Goal: Communication & Community: Share content

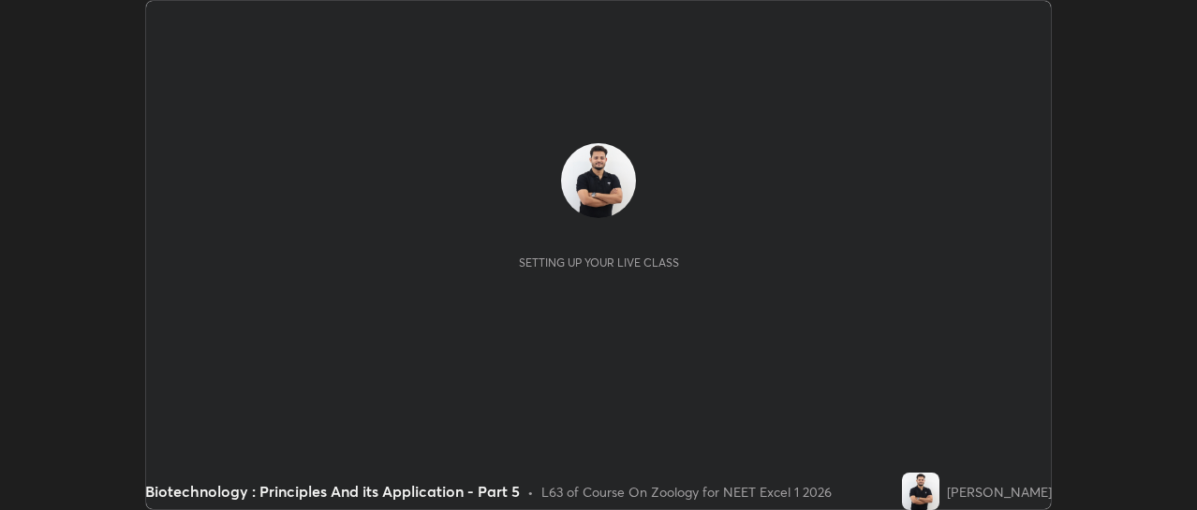
scroll to position [510, 1196]
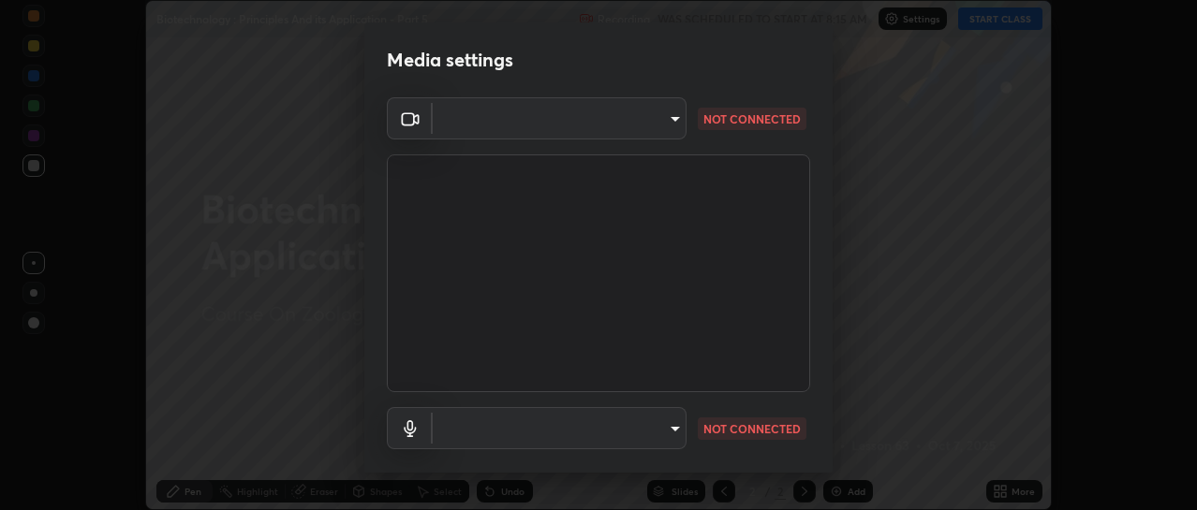
type input "4eebad9fb2b760257747d3faba0537f77ebfd590b97cb0ff6e10e17389be776b"
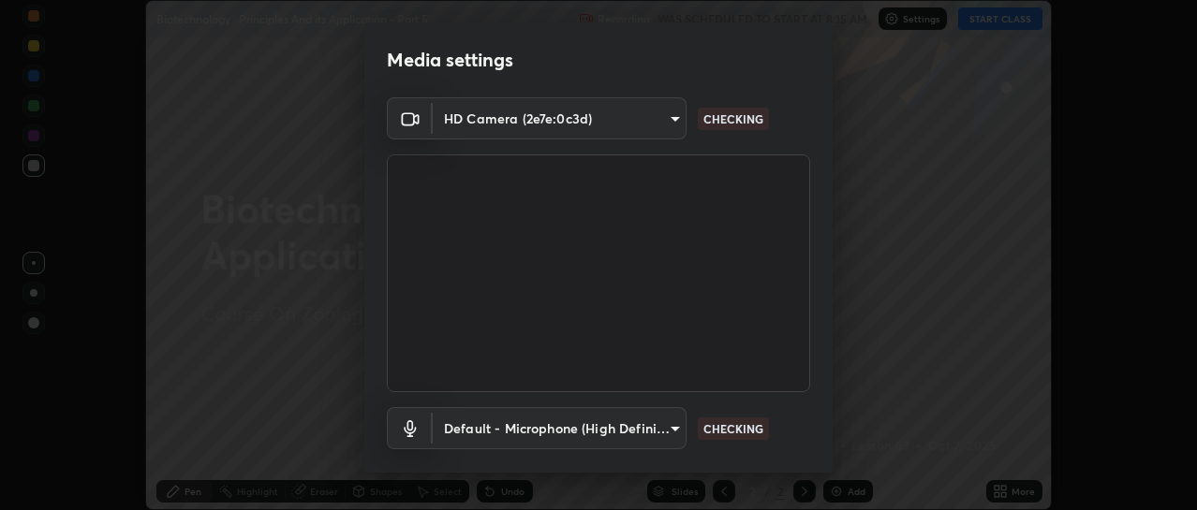
click at [545, 425] on body "Erase all Biotechnology : Principles And its Application - Part 5 Recording WAS…" at bounding box center [598, 255] width 1197 height 510
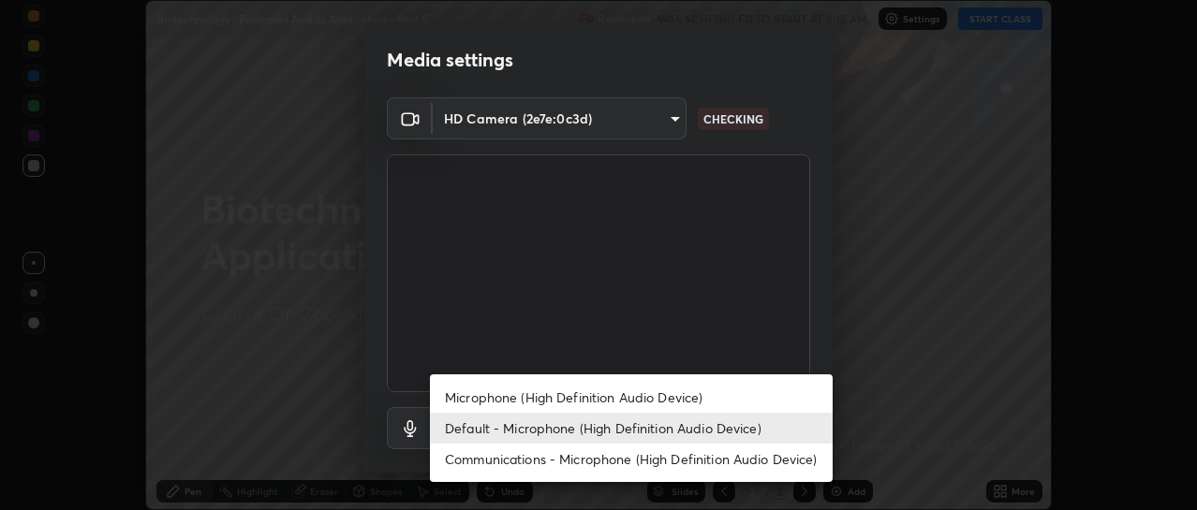
click at [514, 402] on li "Microphone (High Definition Audio Device)" at bounding box center [631, 397] width 403 height 31
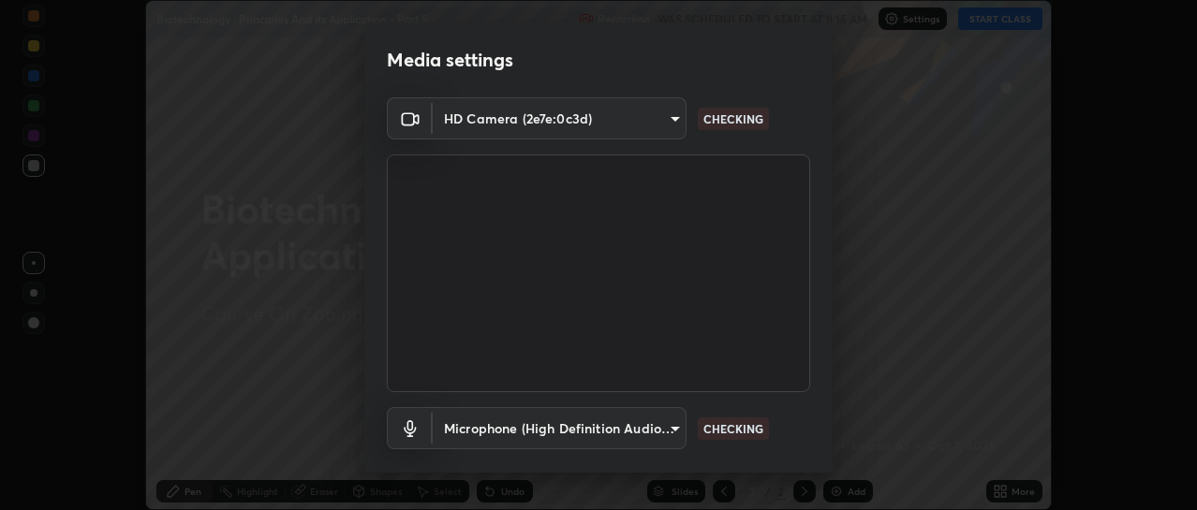
click at [513, 429] on body "Erase all Biotechnology : Principles And its Application - Part 5 Recording WAS…" at bounding box center [598, 255] width 1197 height 510
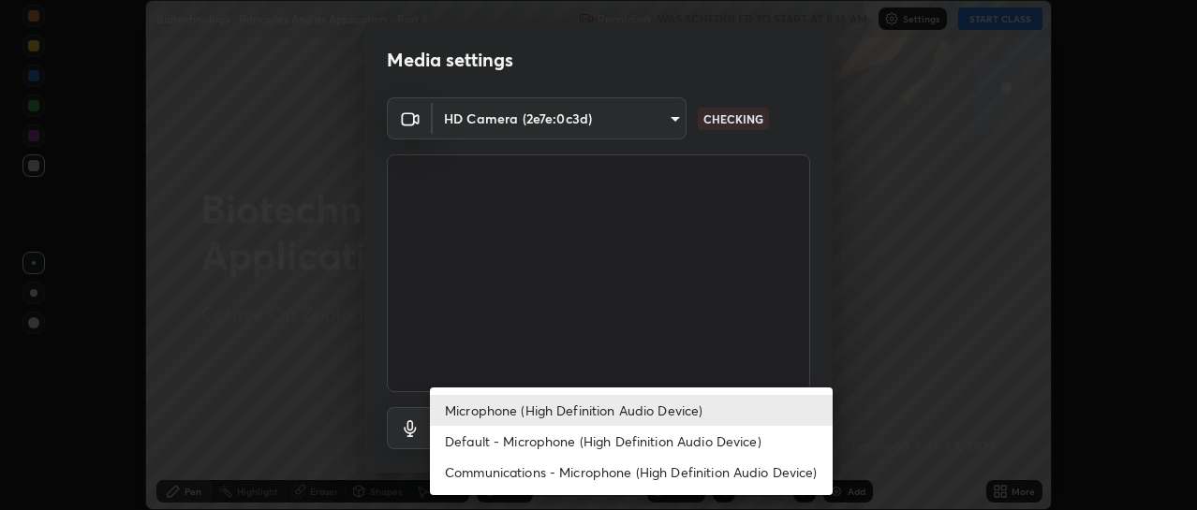
click at [507, 442] on li "Default - Microphone (High Definition Audio Device)" at bounding box center [631, 441] width 403 height 31
type input "default"
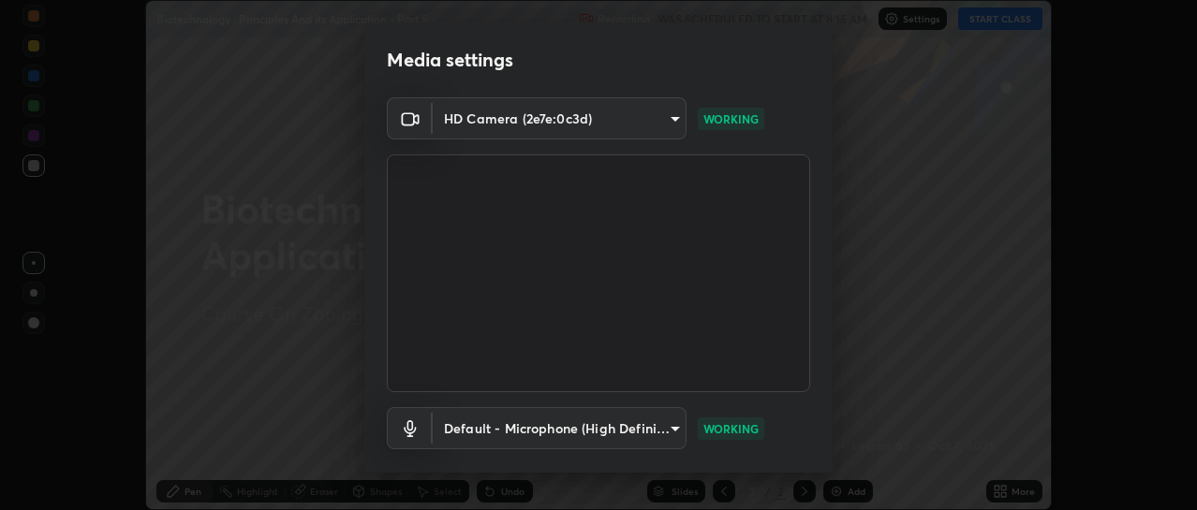
scroll to position [104, 0]
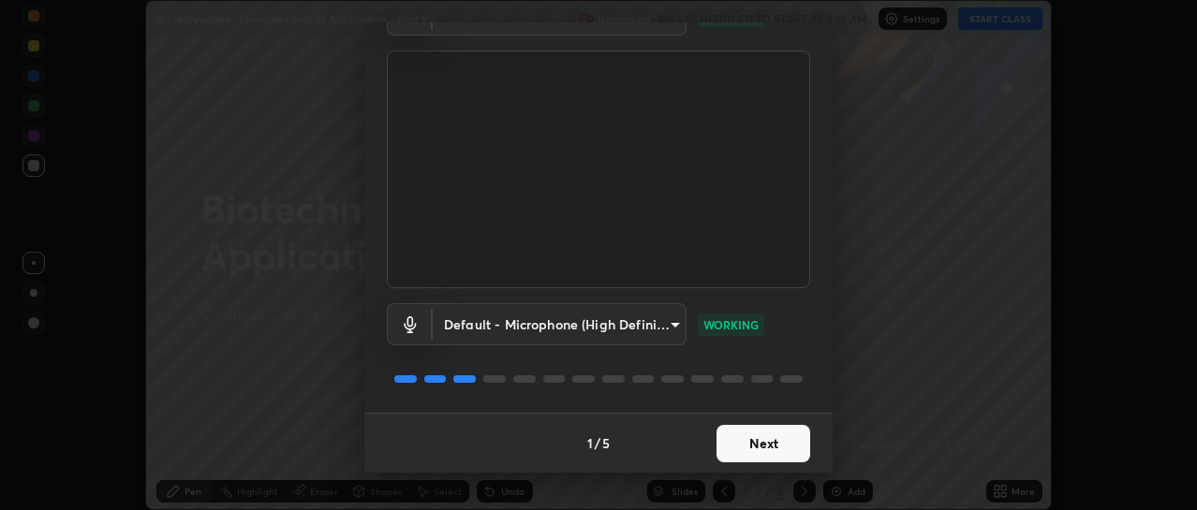
click at [792, 450] on button "Next" at bounding box center [764, 443] width 94 height 37
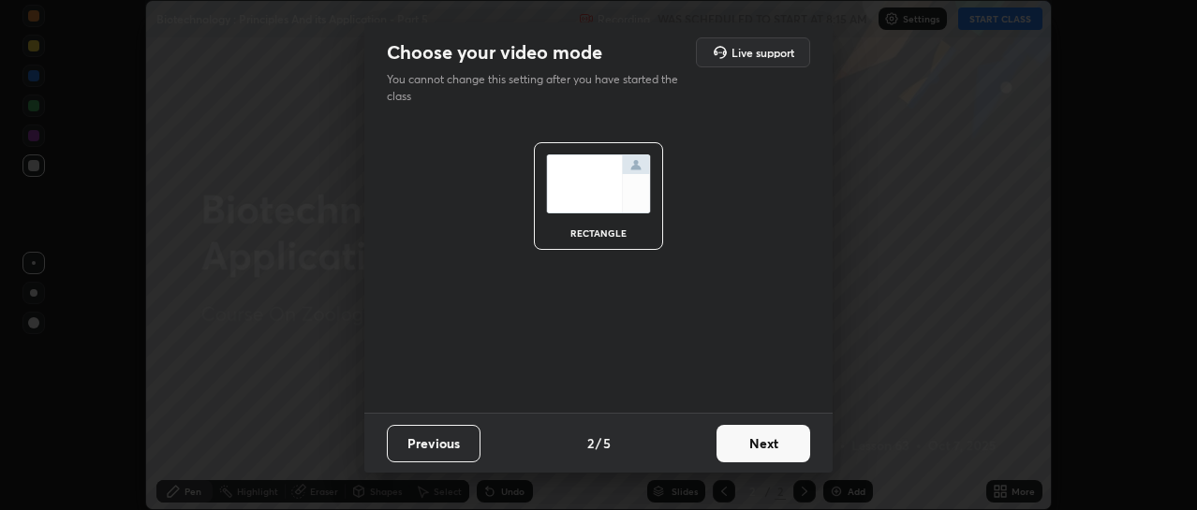
scroll to position [0, 0]
click at [786, 447] on button "Next" at bounding box center [764, 443] width 94 height 37
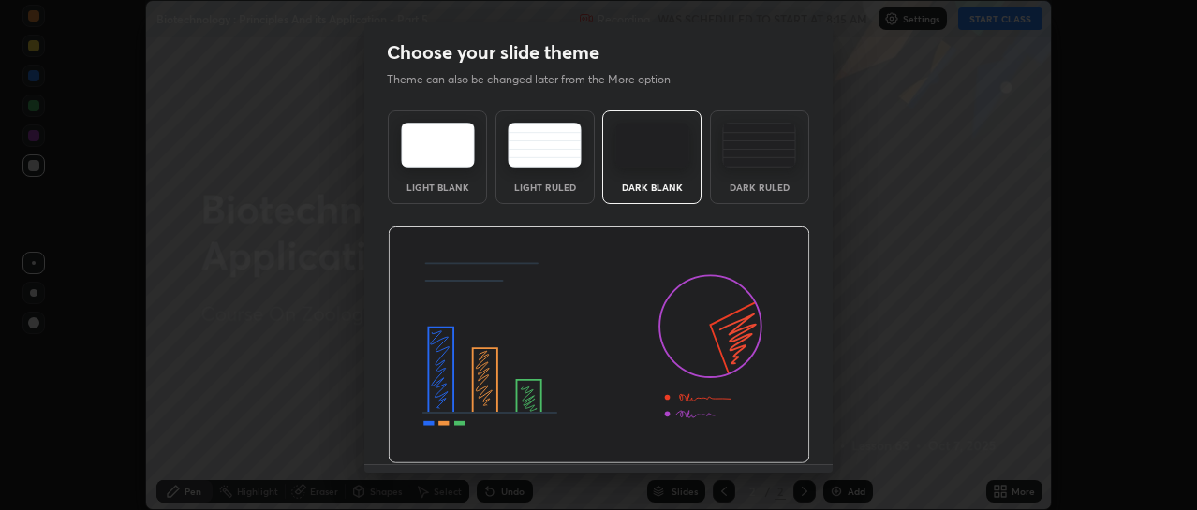
scroll to position [52, 0]
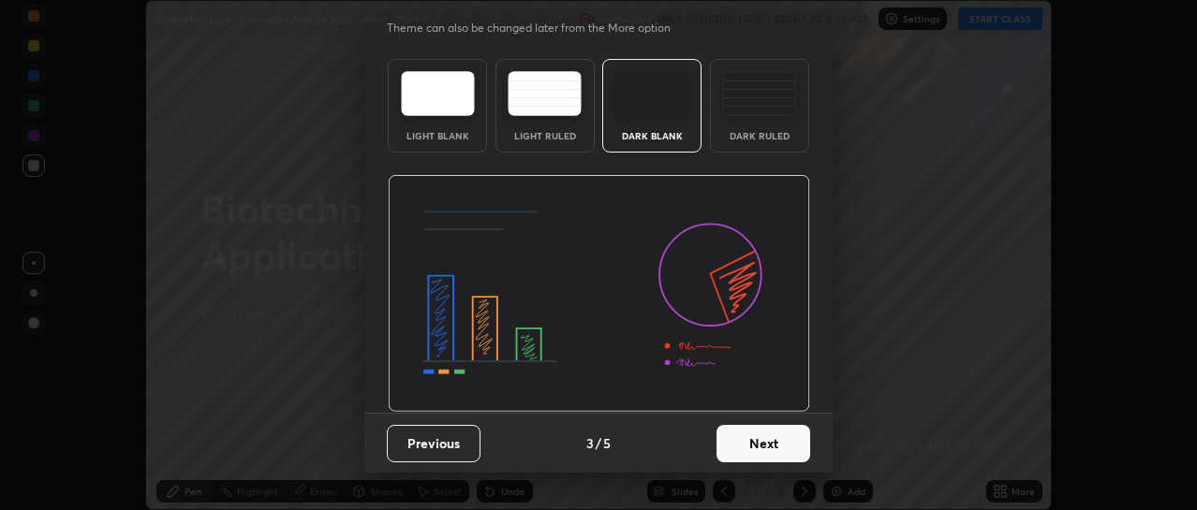
click at [785, 452] on button "Next" at bounding box center [764, 443] width 94 height 37
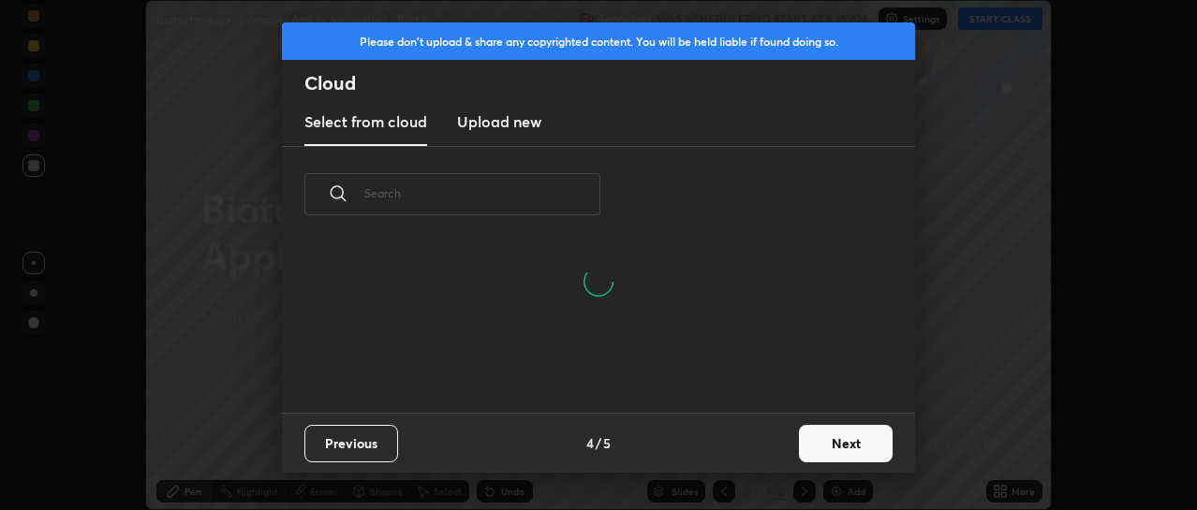
scroll to position [81, 601]
click at [823, 449] on button "Next" at bounding box center [846, 443] width 94 height 37
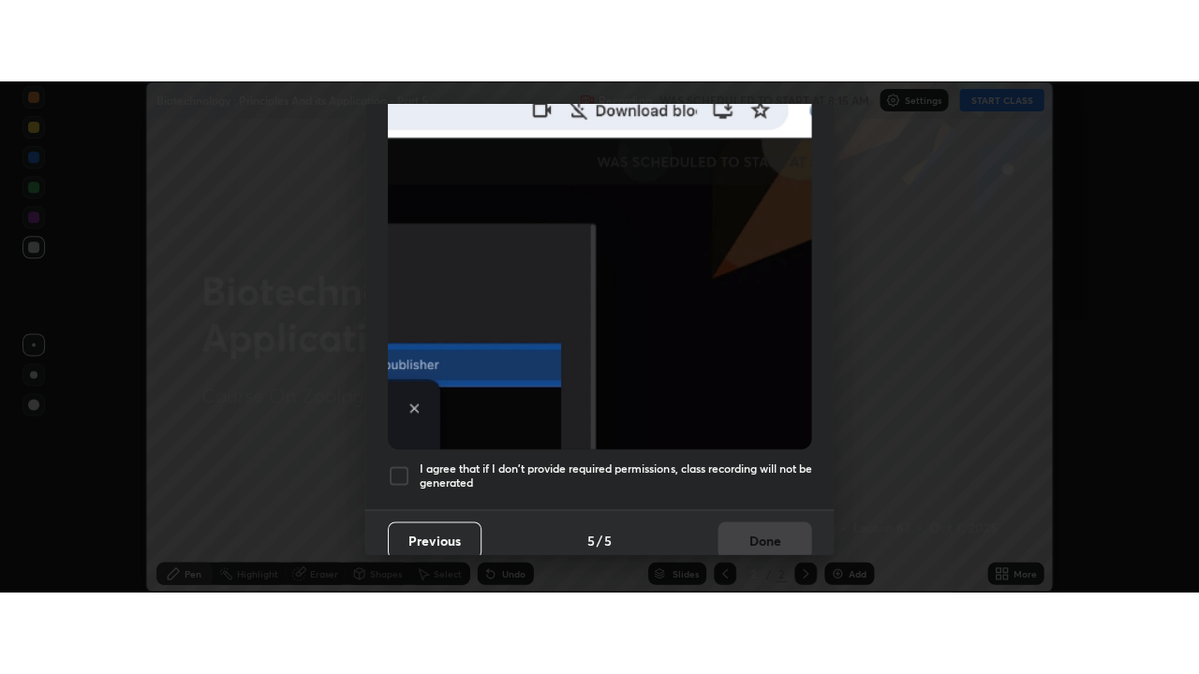
scroll to position [486, 0]
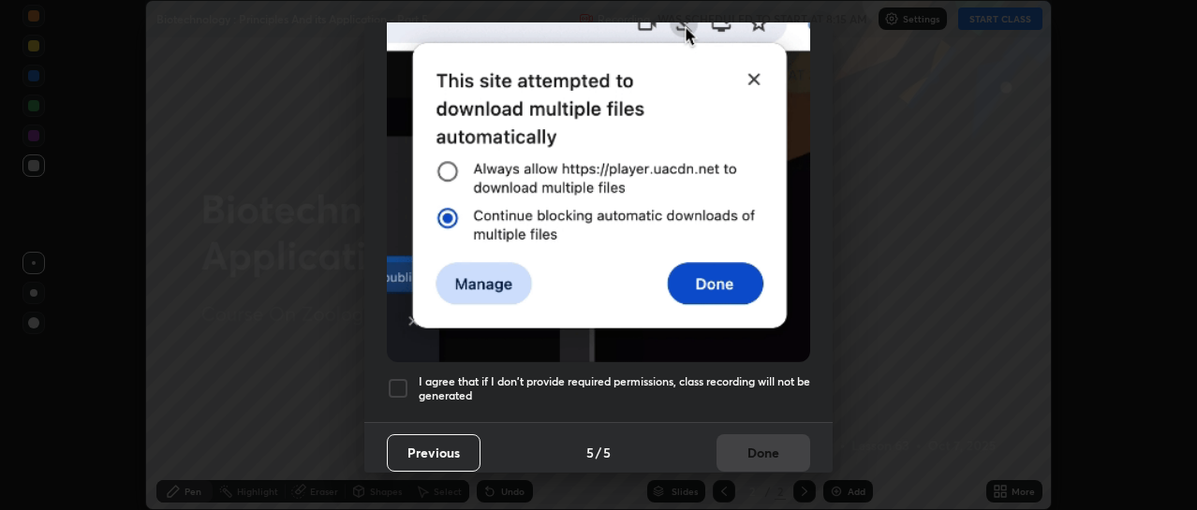
click at [395, 378] on div at bounding box center [398, 388] width 22 height 22
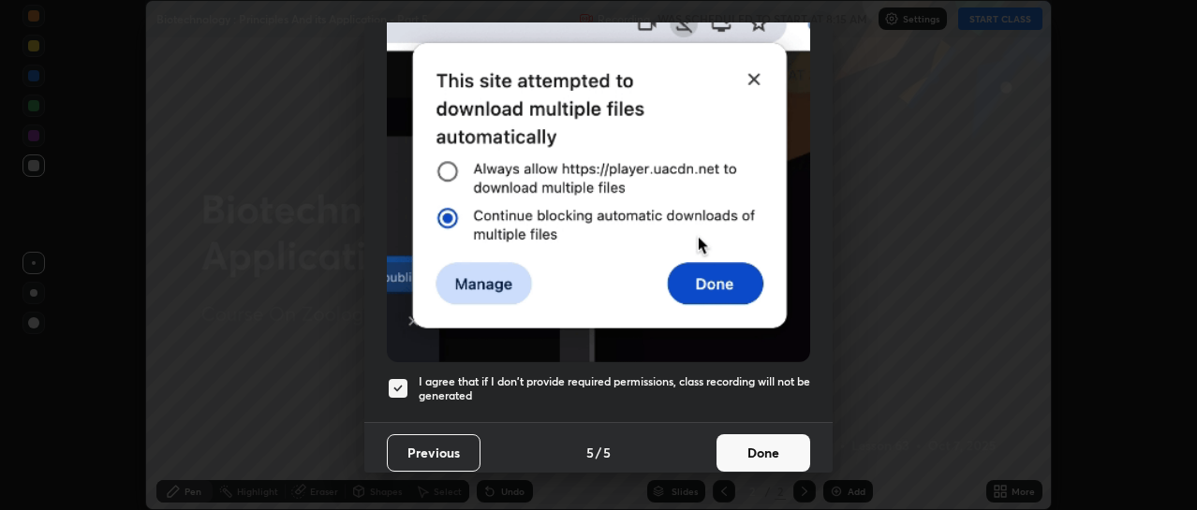
click at [730, 444] on button "Done" at bounding box center [764, 453] width 94 height 37
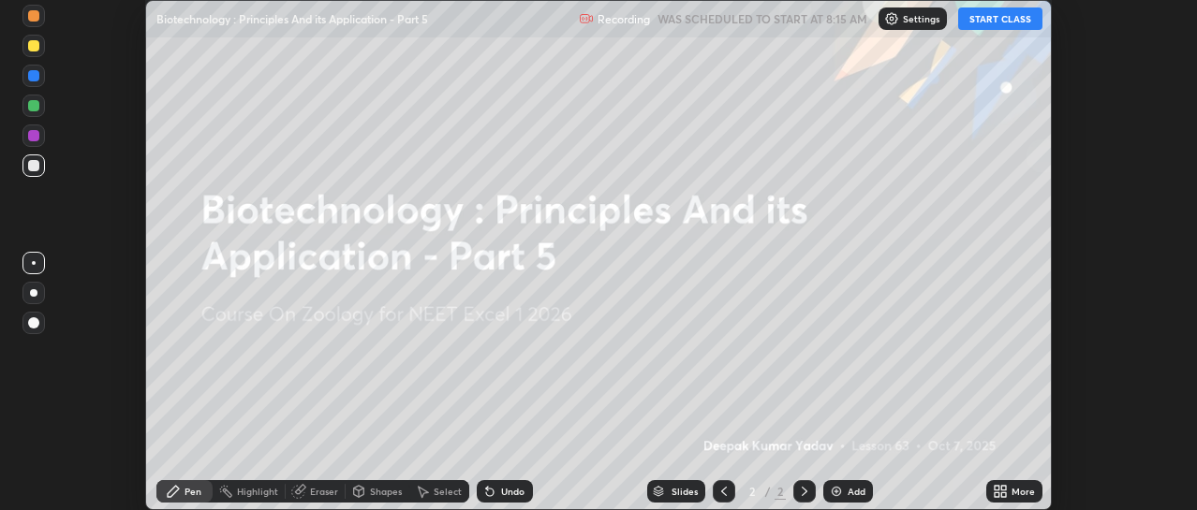
click at [998, 496] on icon at bounding box center [997, 495] width 5 height 5
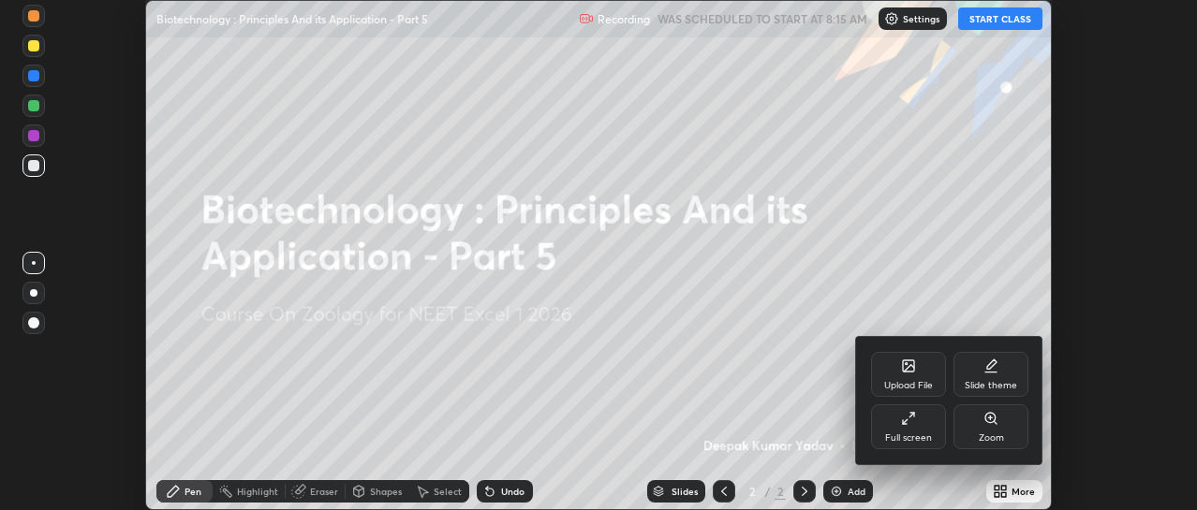
click at [909, 430] on div "Full screen" at bounding box center [908, 427] width 75 height 45
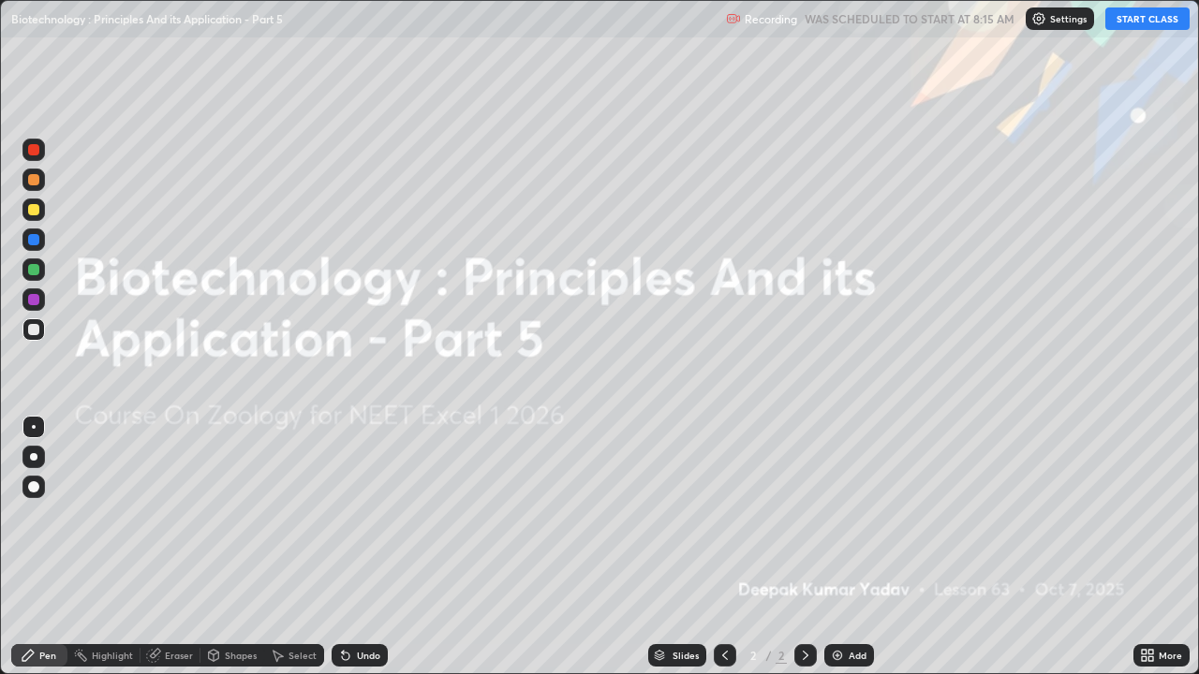
scroll to position [674, 1199]
click at [839, 510] on img at bounding box center [837, 655] width 15 height 15
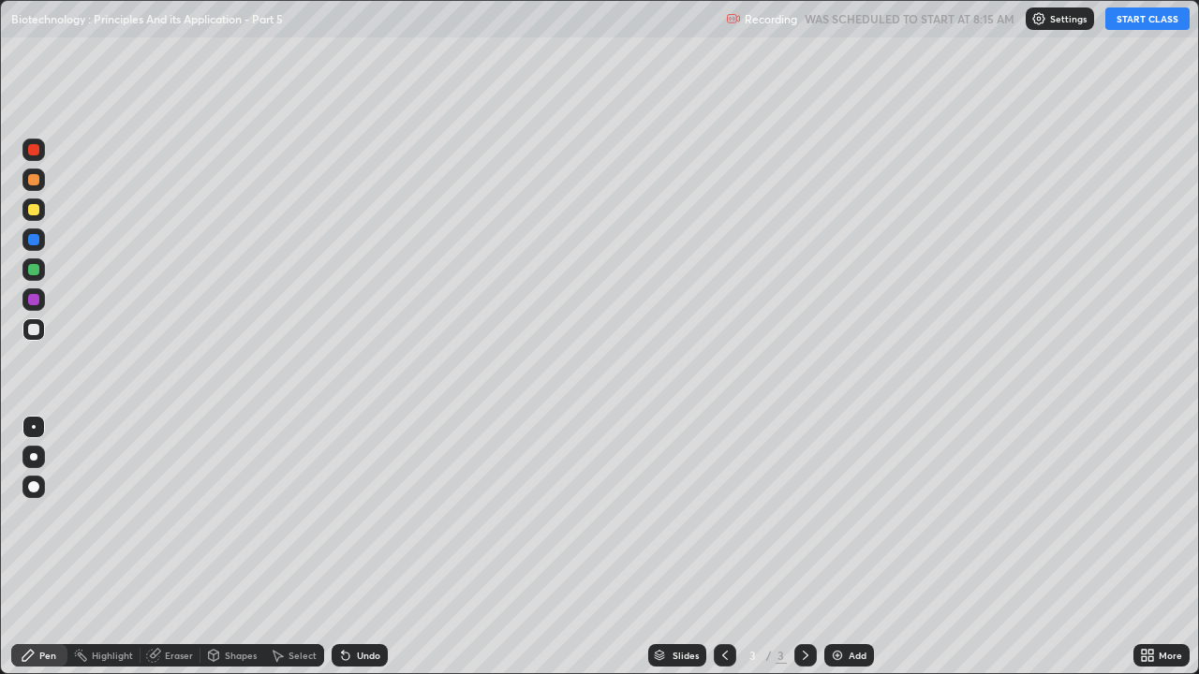
click at [37, 510] on div "Pen" at bounding box center [39, 655] width 56 height 22
click at [29, 492] on div at bounding box center [33, 487] width 22 height 22
click at [37, 273] on div at bounding box center [33, 269] width 11 height 11
click at [1149, 23] on button "START CLASS" at bounding box center [1147, 18] width 84 height 22
click at [35, 332] on div at bounding box center [33, 329] width 11 height 11
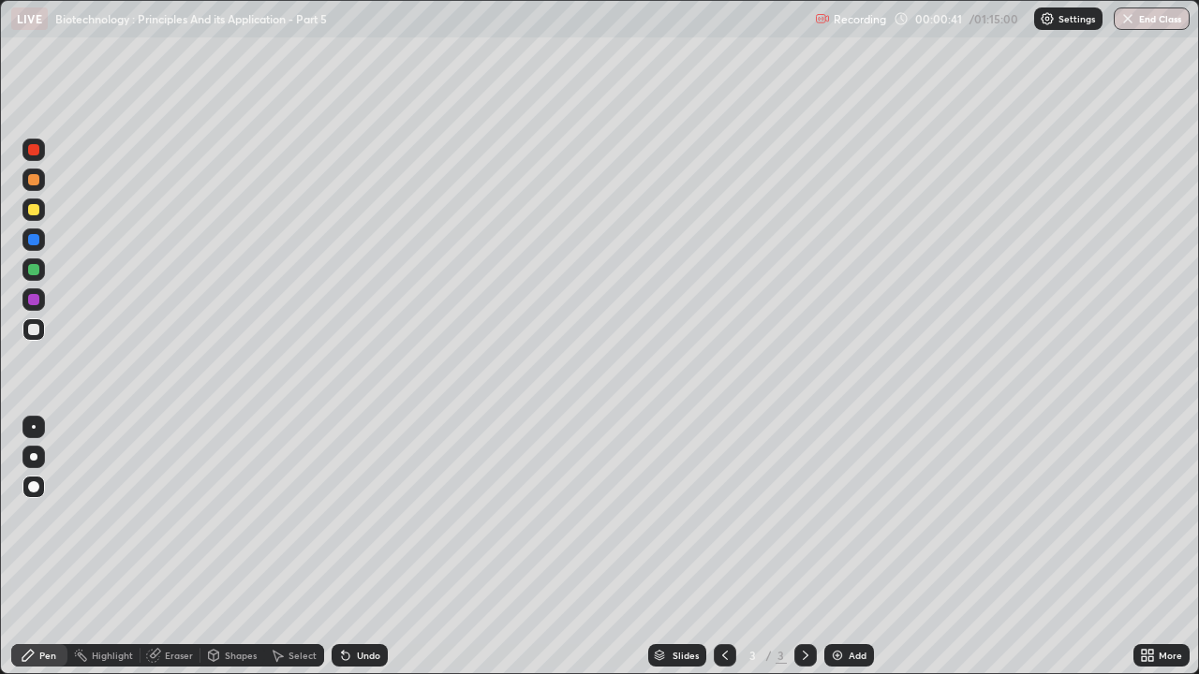
click at [343, 510] on icon at bounding box center [345, 656] width 7 height 7
click at [838, 510] on img at bounding box center [837, 655] width 15 height 15
click at [36, 149] on div at bounding box center [33, 149] width 11 height 11
click at [33, 147] on div at bounding box center [33, 149] width 11 height 11
click at [838, 510] on img at bounding box center [837, 655] width 15 height 15
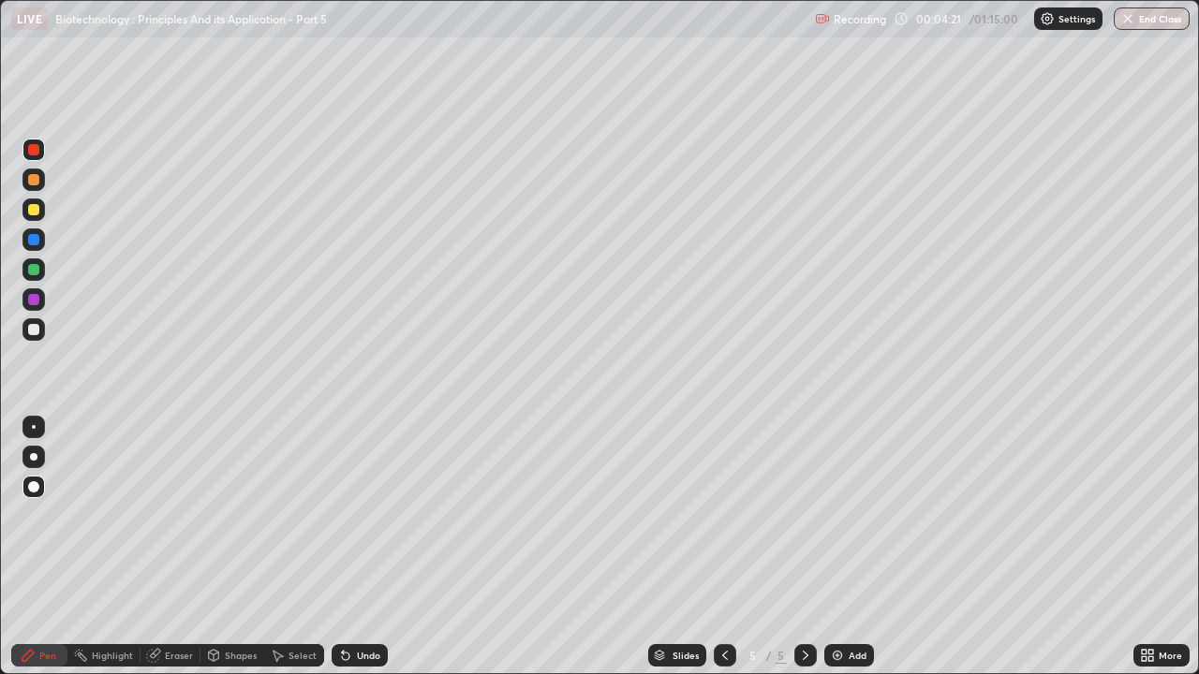
click at [32, 210] on div at bounding box center [33, 209] width 11 height 11
click at [42, 153] on div at bounding box center [33, 150] width 22 height 22
click at [36, 270] on div at bounding box center [33, 269] width 11 height 11
click at [348, 510] on icon at bounding box center [345, 655] width 15 height 15
click at [34, 151] on div at bounding box center [33, 149] width 11 height 11
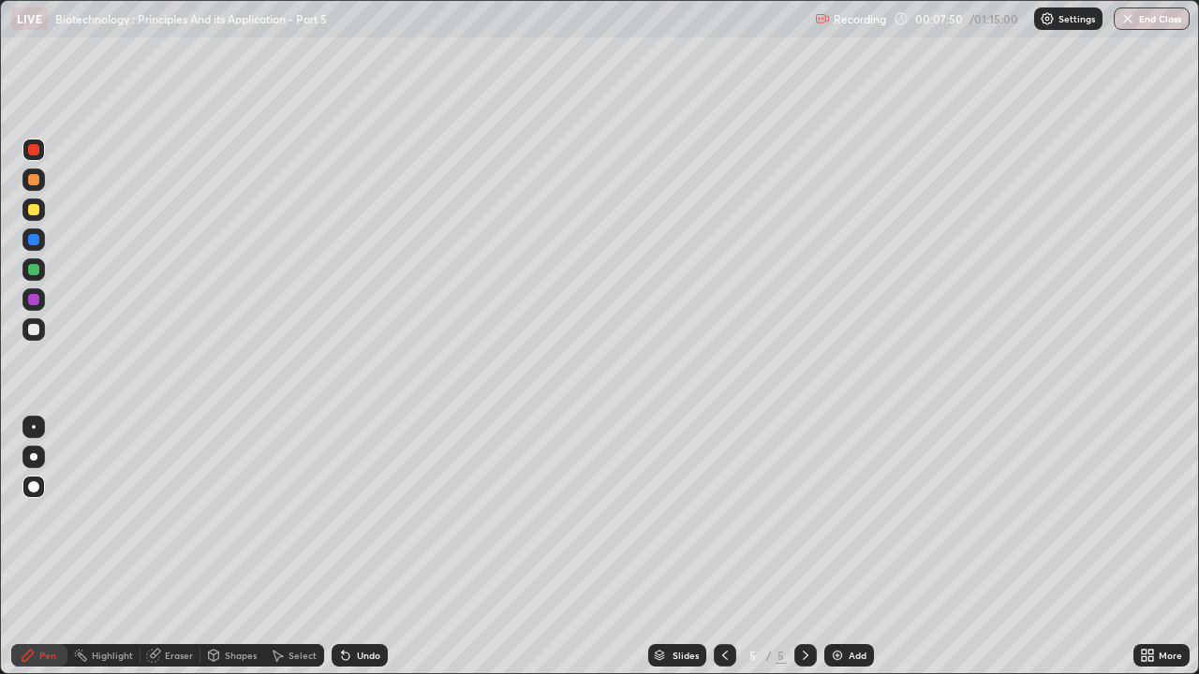
click at [349, 510] on icon at bounding box center [345, 655] width 15 height 15
click at [351, 510] on div "Undo" at bounding box center [360, 655] width 56 height 22
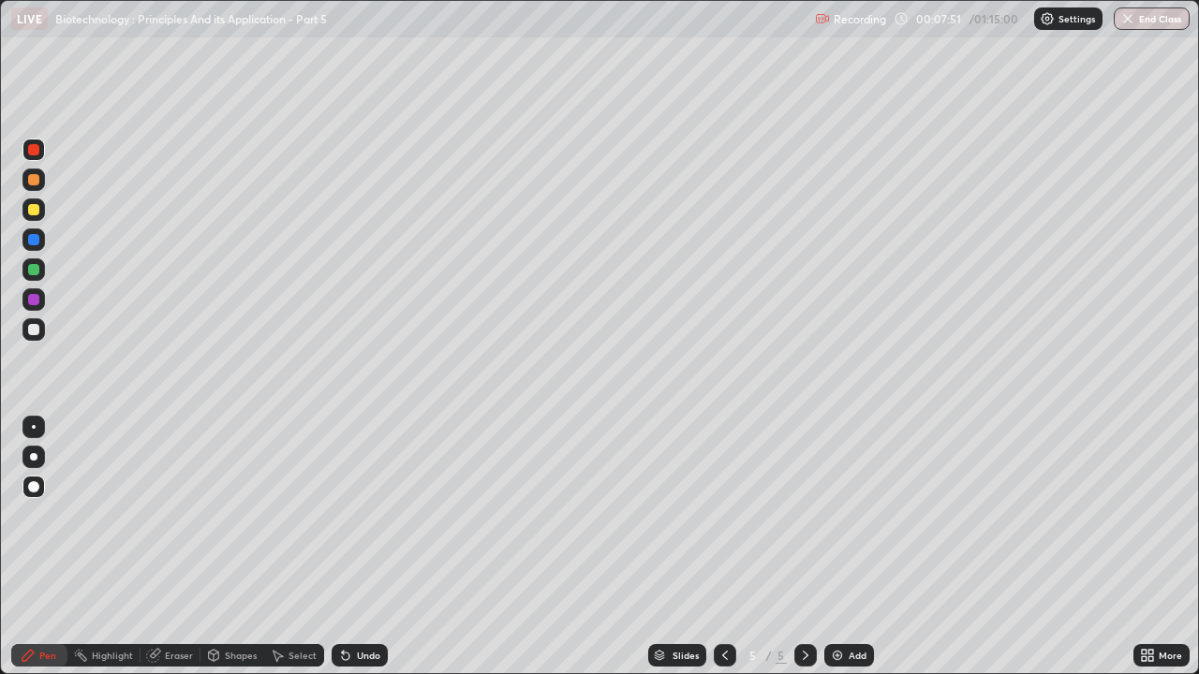
click at [343, 510] on icon at bounding box center [345, 656] width 7 height 7
click at [36, 241] on div at bounding box center [33, 239] width 11 height 11
